Goal: Information Seeking & Learning: Learn about a topic

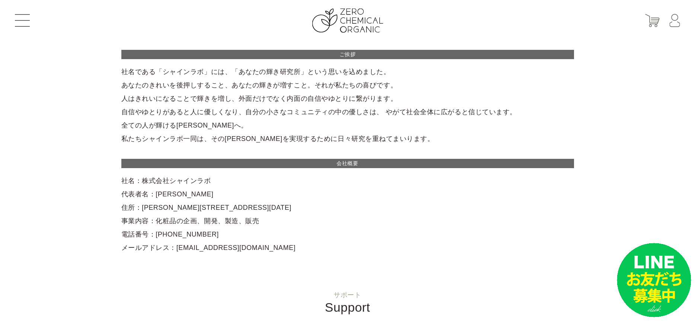
click at [22, 18] on button at bounding box center [22, 20] width 15 height 13
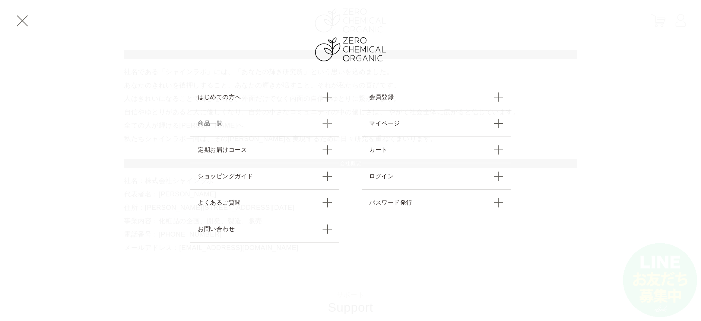
click at [258, 126] on link "商品一覧" at bounding box center [264, 123] width 149 height 26
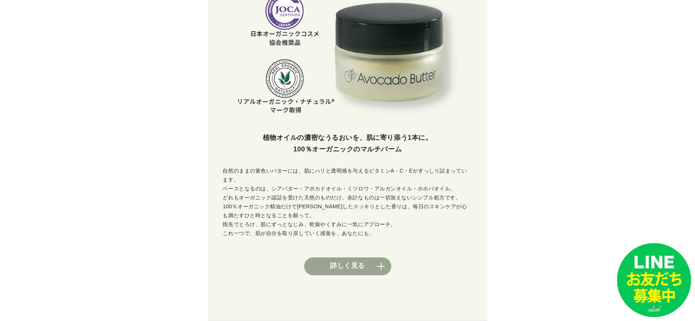
scroll to position [288, 0]
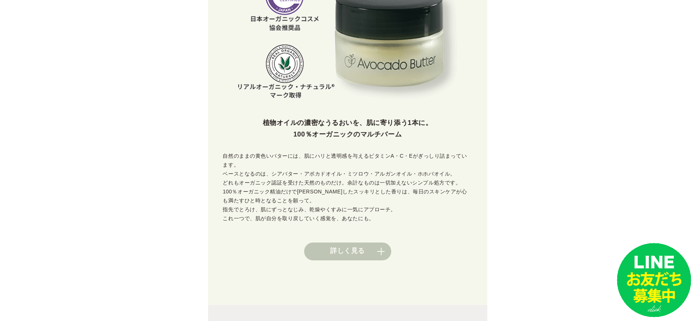
click at [365, 254] on link "詳しく見る" at bounding box center [347, 252] width 87 height 18
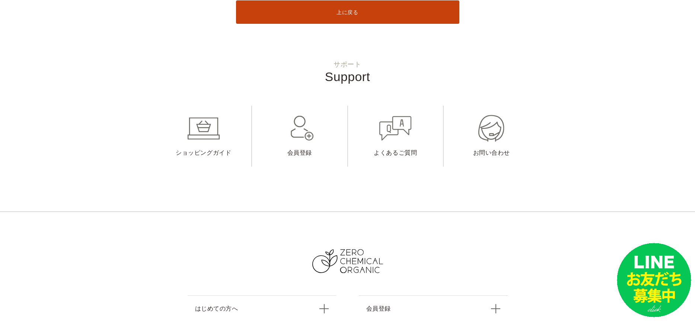
scroll to position [10479, 0]
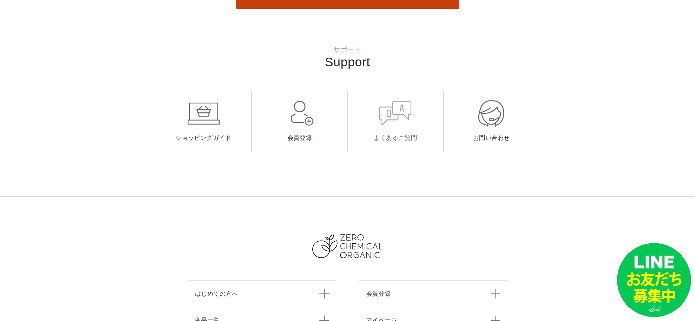
click at [401, 126] on link "よくあるご質問" at bounding box center [395, 121] width 95 height 61
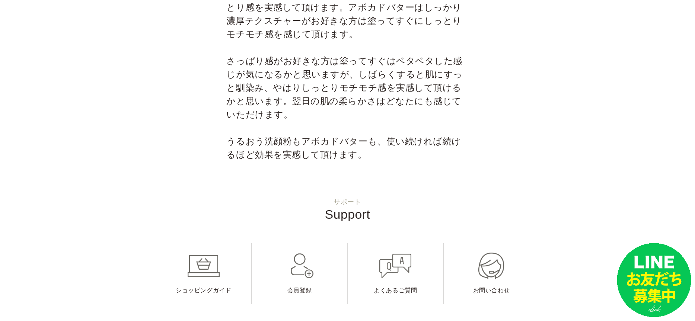
scroll to position [2359, 0]
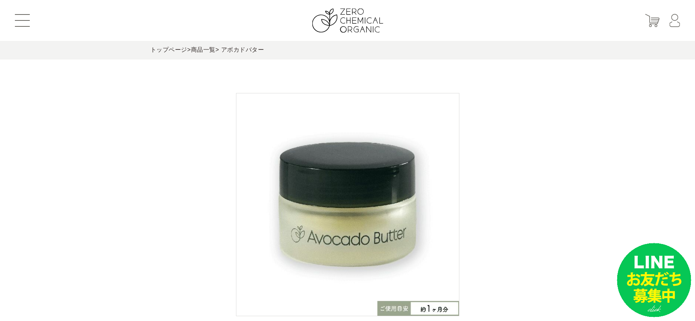
scroll to position [10479, 0]
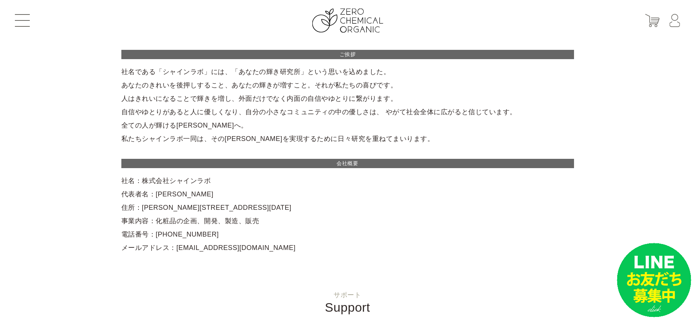
click at [20, 21] on button at bounding box center [22, 20] width 15 height 13
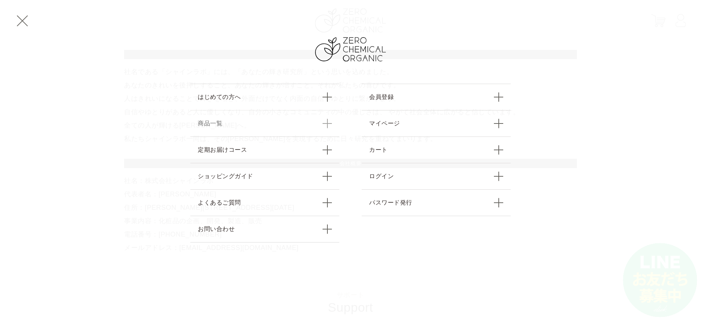
click at [263, 123] on link "商品一覧" at bounding box center [264, 123] width 149 height 26
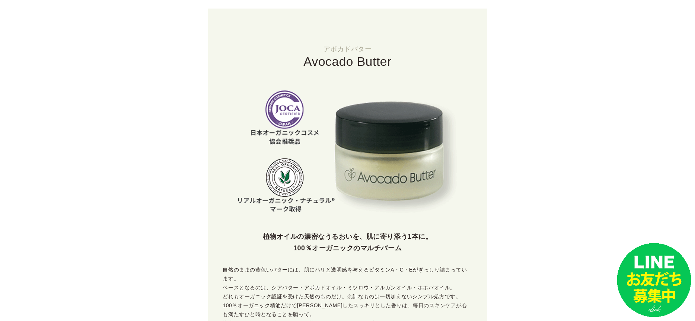
scroll to position [189, 0]
